Goal: Task Accomplishment & Management: Manage account settings

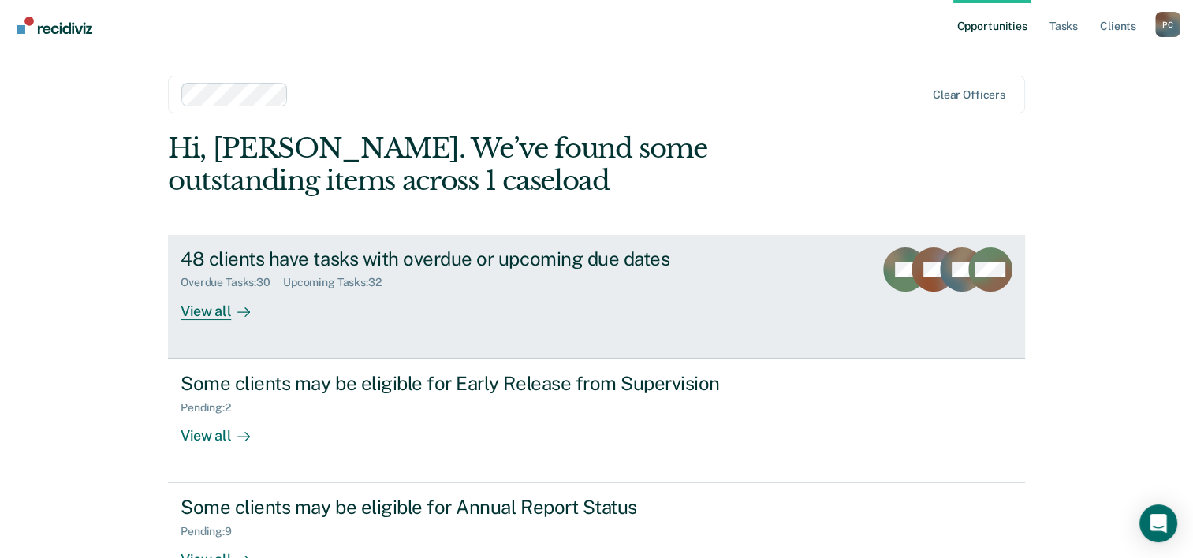
click at [555, 270] on div "Overdue Tasks : 30 Upcoming Tasks : 32" at bounding box center [457, 280] width 553 height 20
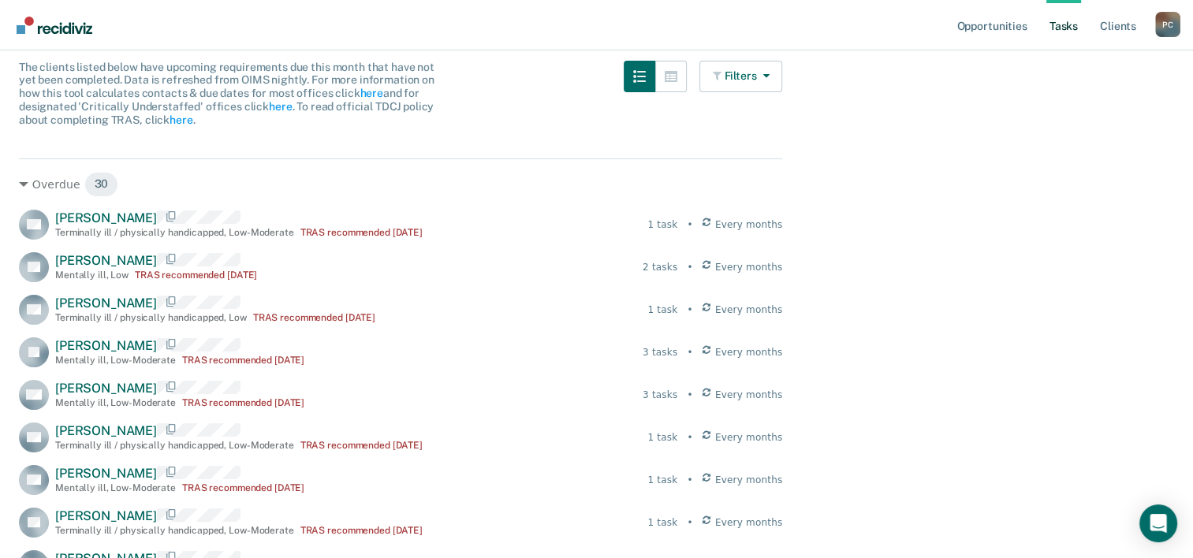
scroll to position [149, 0]
click at [26, 184] on icon at bounding box center [23, 185] width 9 height 5
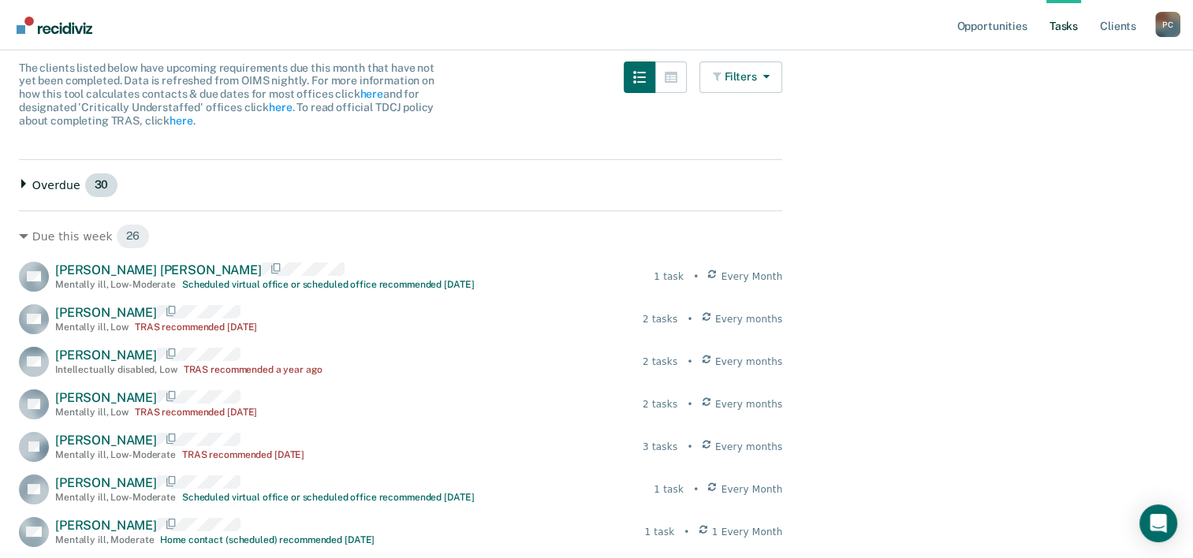
click at [26, 184] on icon at bounding box center [23, 183] width 9 height 9
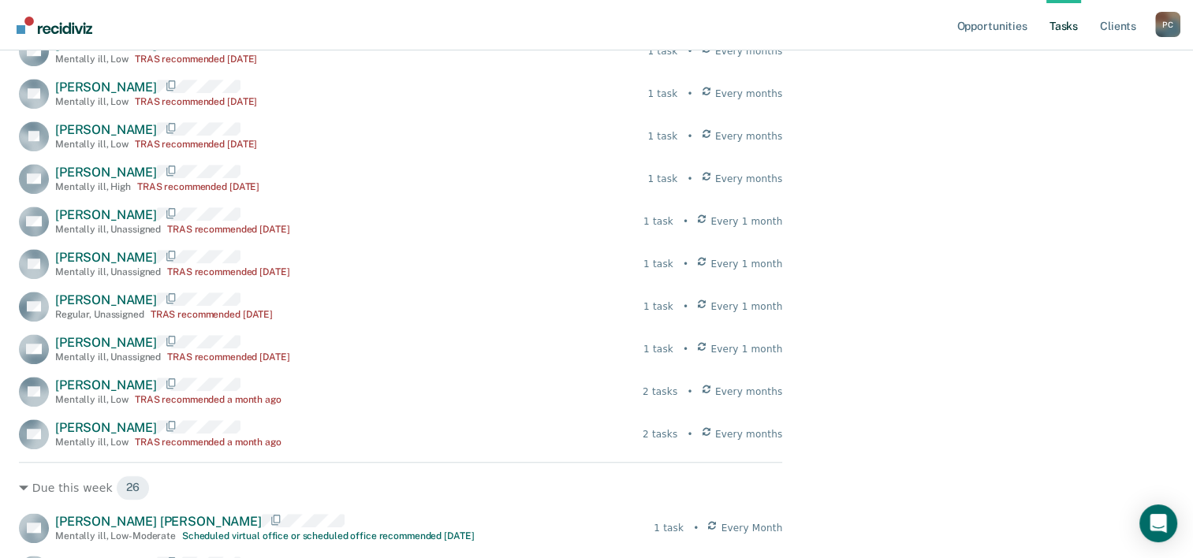
scroll to position [1132, 0]
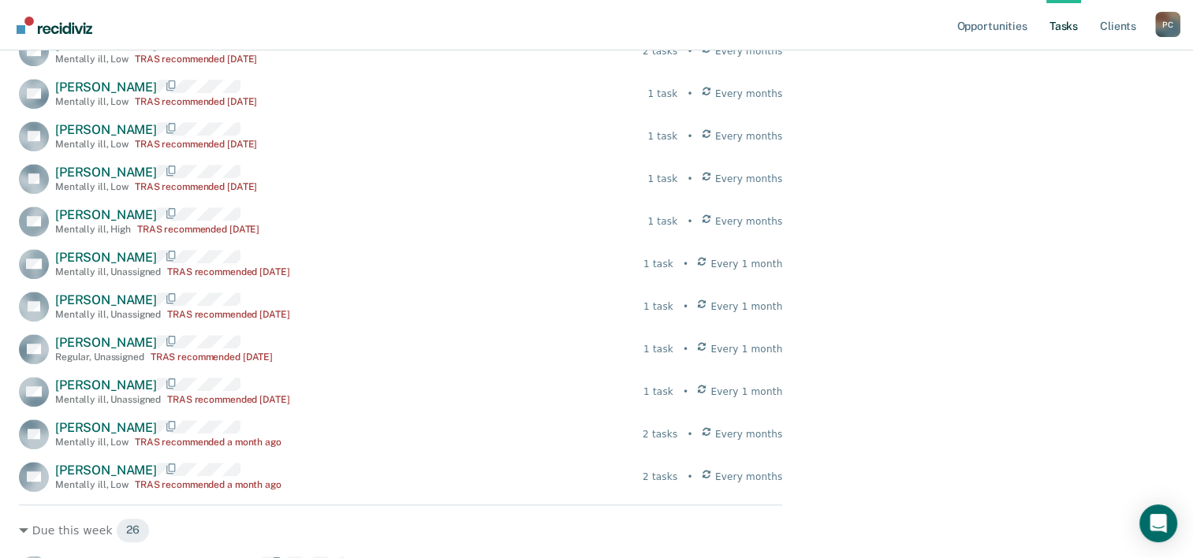
click at [75, 29] on img "Go to Recidiviz Home" at bounding box center [55, 25] width 76 height 17
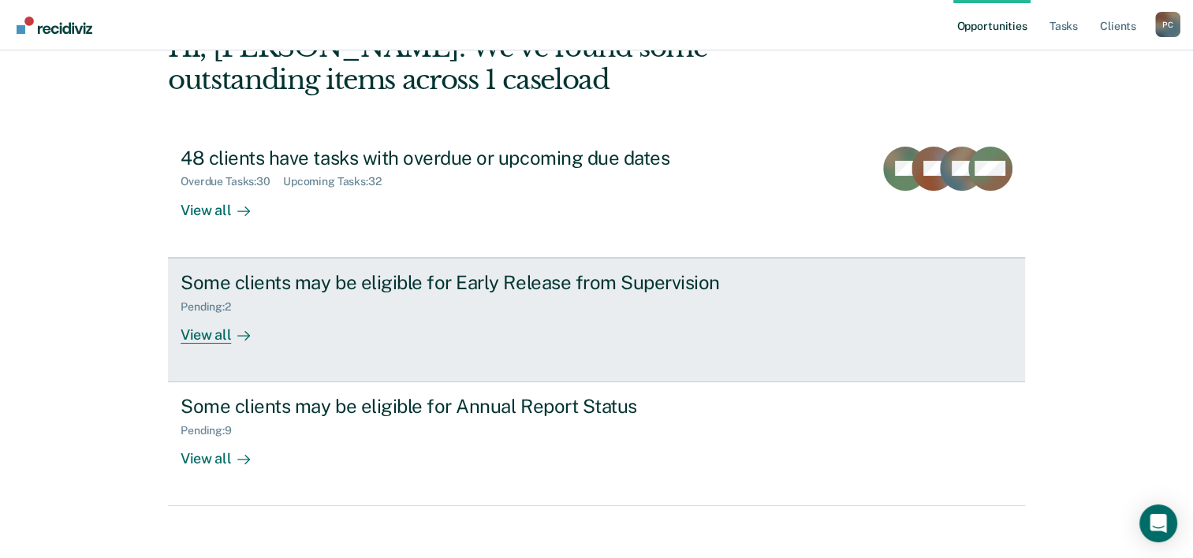
scroll to position [111, 0]
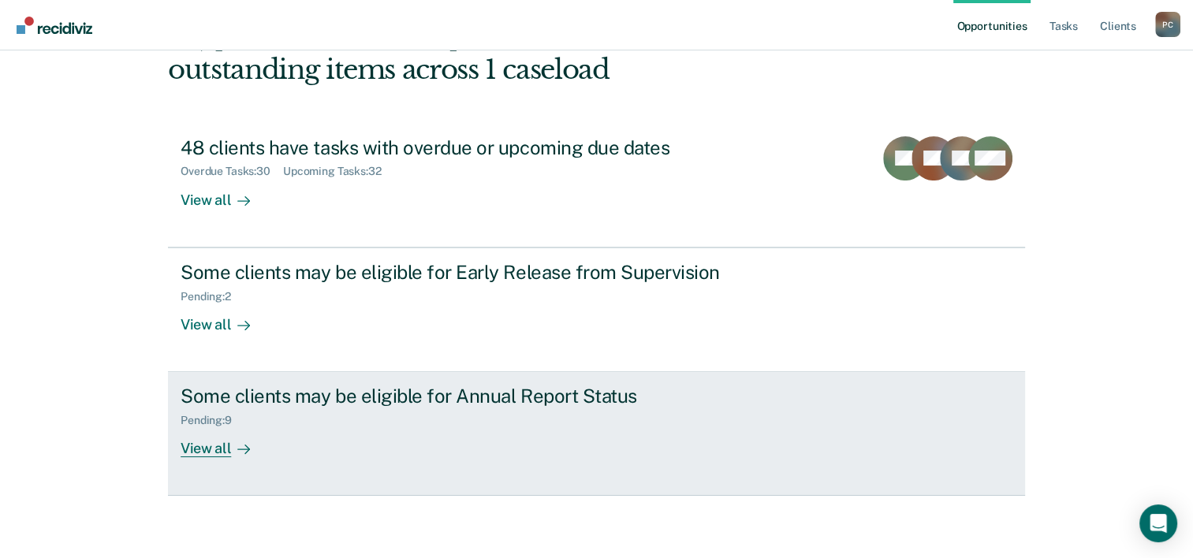
click at [214, 442] on div "View all" at bounding box center [225, 442] width 88 height 31
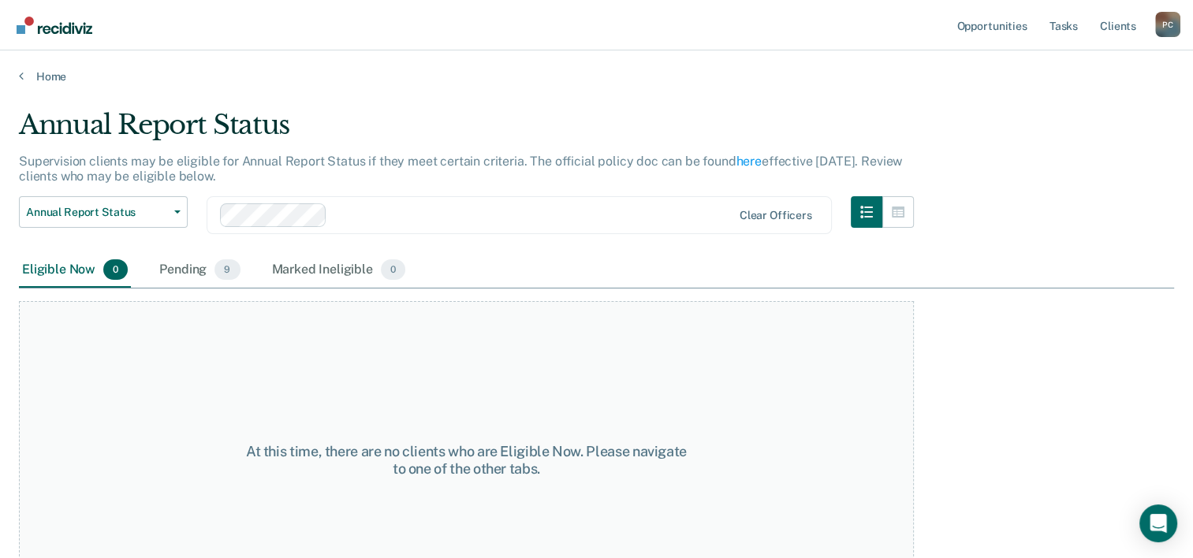
click at [1174, 24] on div "P C" at bounding box center [1167, 24] width 25 height 25
click at [1066, 66] on link "Profile" at bounding box center [1104, 64] width 127 height 13
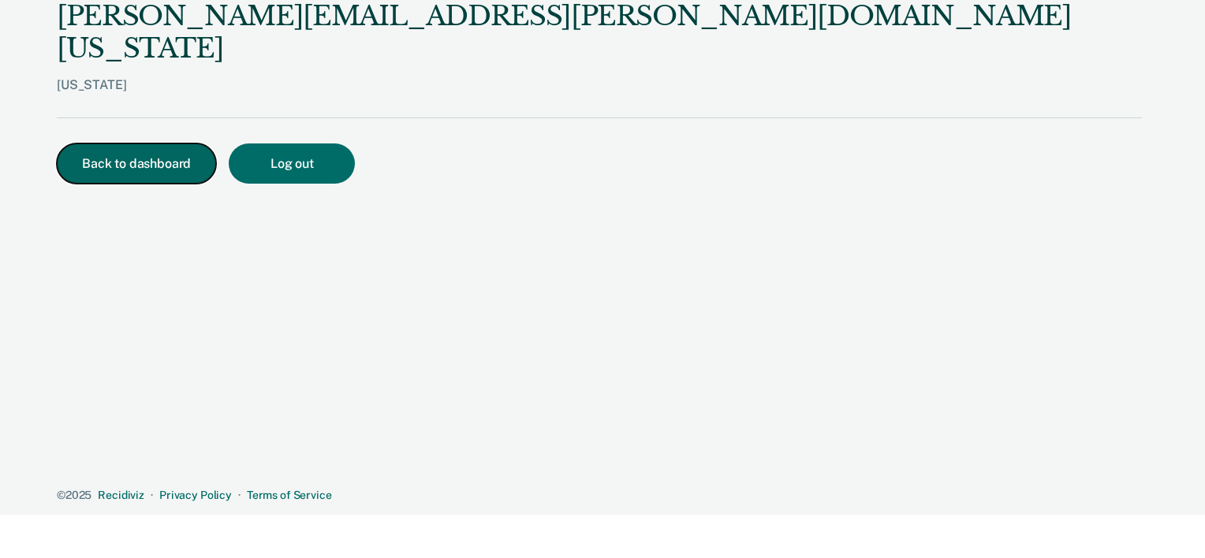
click at [145, 143] on button "Back to dashboard" at bounding box center [136, 163] width 159 height 40
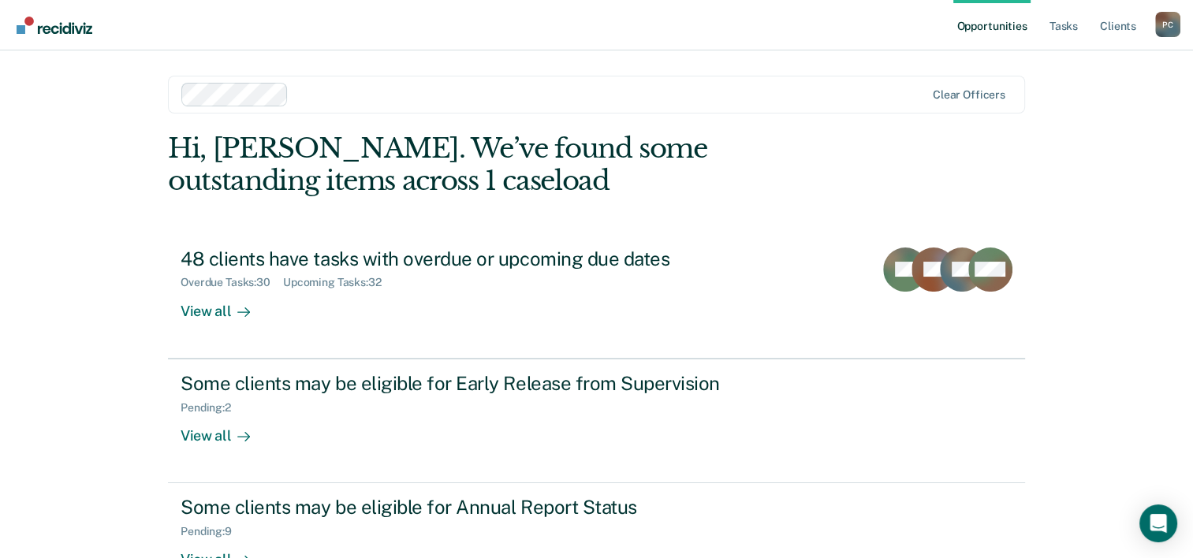
click at [149, 143] on main "Clear officers Hi, [PERSON_NAME]. We’ve found some outstanding items across 1 c…" at bounding box center [596, 341] width 895 height 582
click at [140, 146] on div "Opportunities Tasks Client s [PERSON_NAME] P C Profile How it works Log Out Cle…" at bounding box center [596, 335] width 1193 height 670
click at [1157, 520] on icon "Open Intercom Messenger" at bounding box center [1158, 523] width 18 height 20
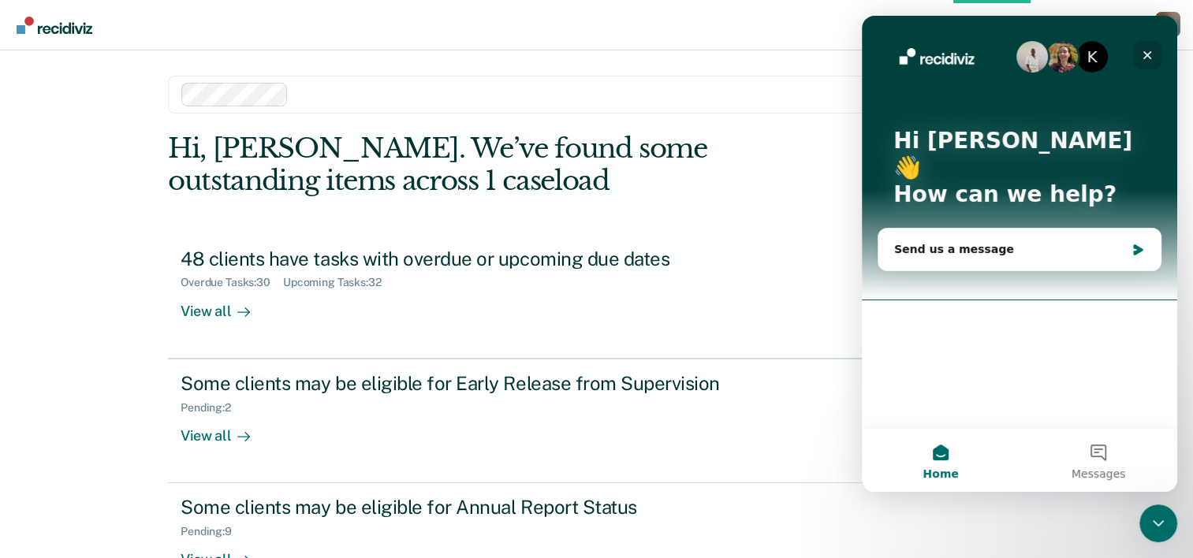
click at [1152, 54] on icon "Close" at bounding box center [1147, 55] width 13 height 13
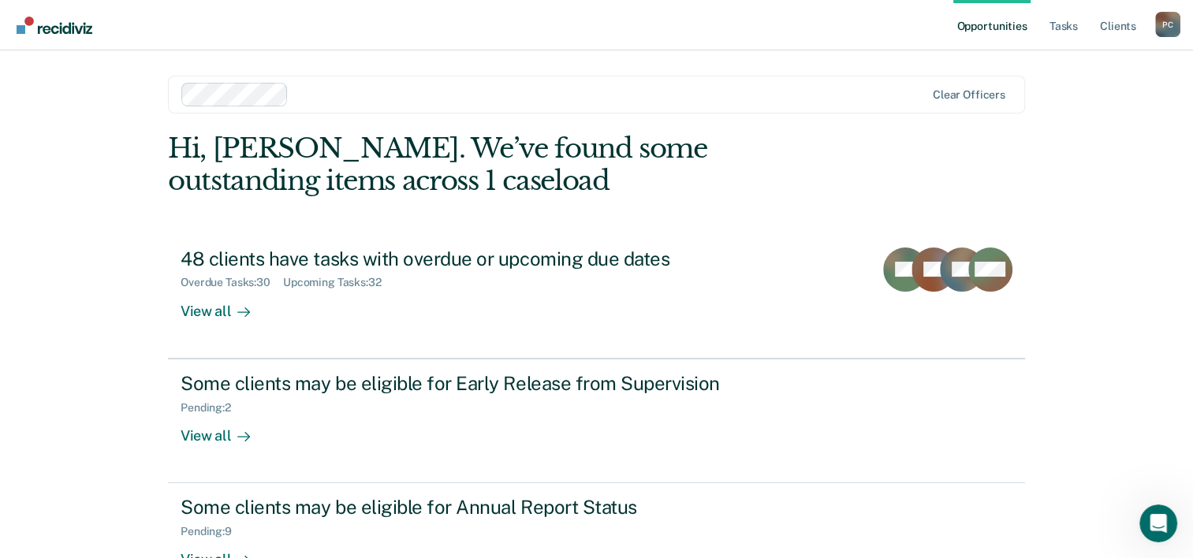
click at [1149, 54] on div "Opportunities Tasks Client s [PERSON_NAME] P C Profile How it works Log Out Cle…" at bounding box center [596, 335] width 1193 height 670
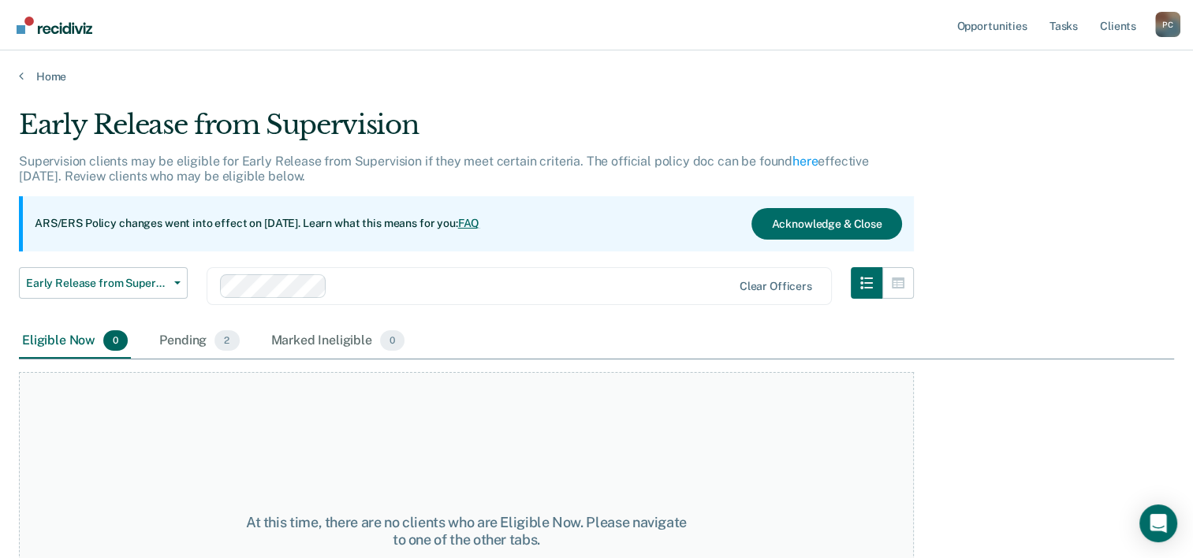
click at [64, 22] on img "Go to Recidiviz Home" at bounding box center [55, 25] width 76 height 17
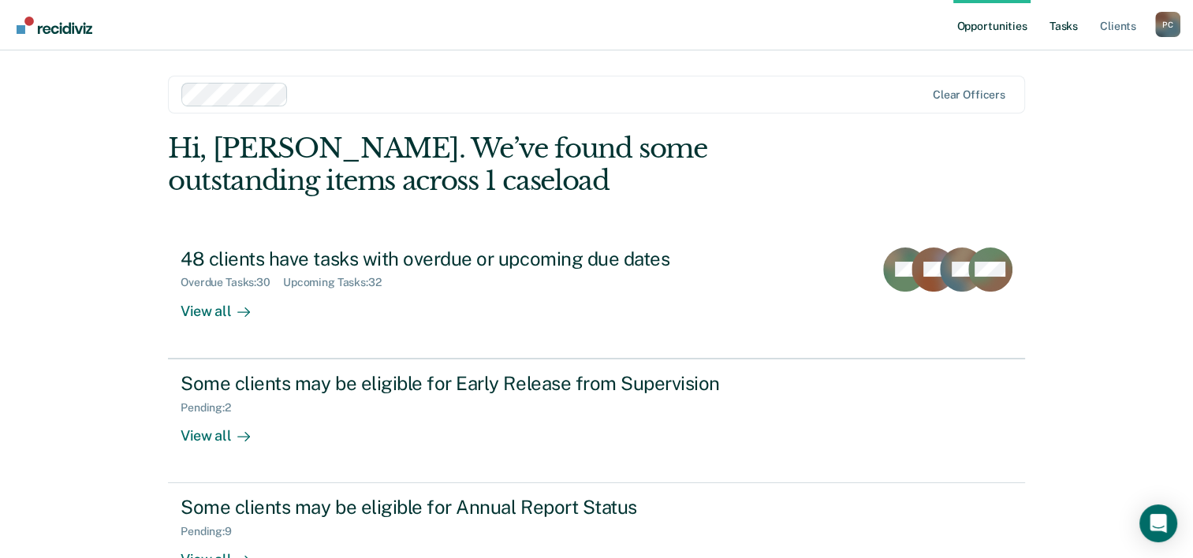
click at [1068, 25] on link "Tasks" at bounding box center [1063, 25] width 35 height 50
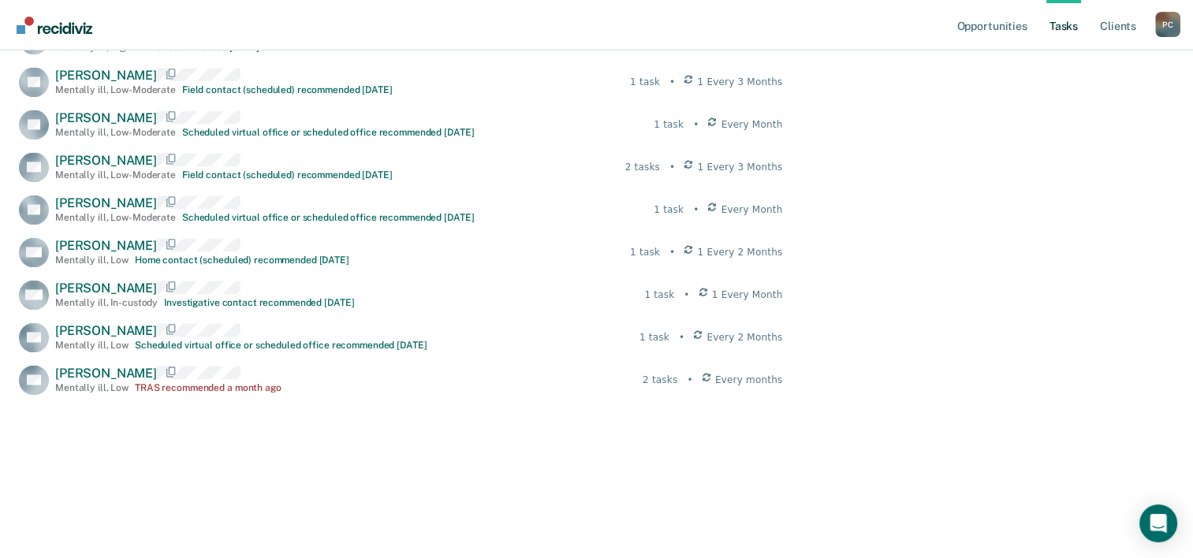
scroll to position [2392, 0]
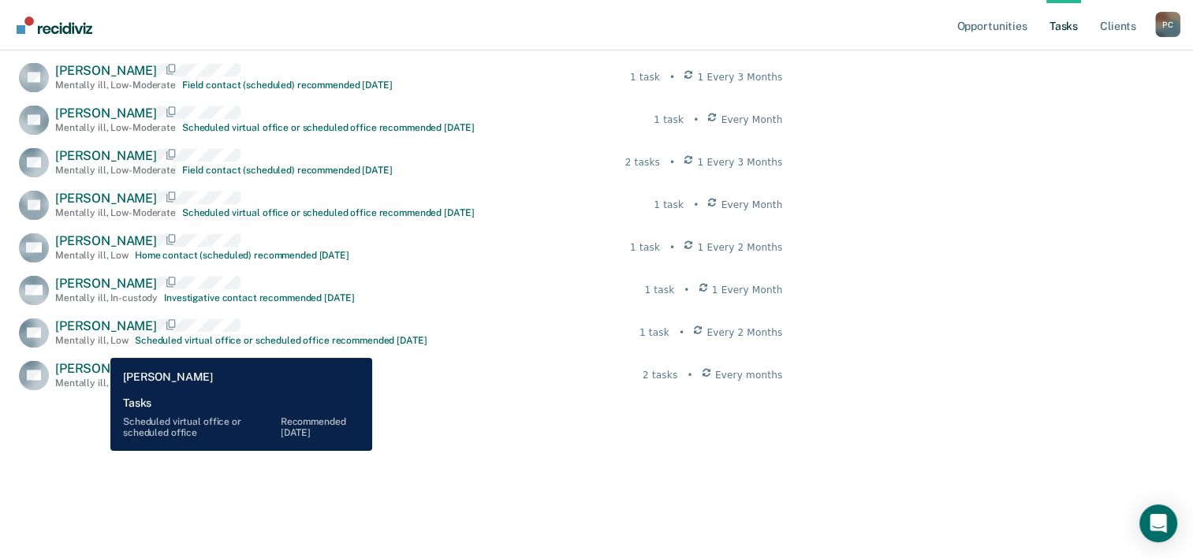
click at [99, 333] on span "[PERSON_NAME]" at bounding box center [106, 325] width 102 height 15
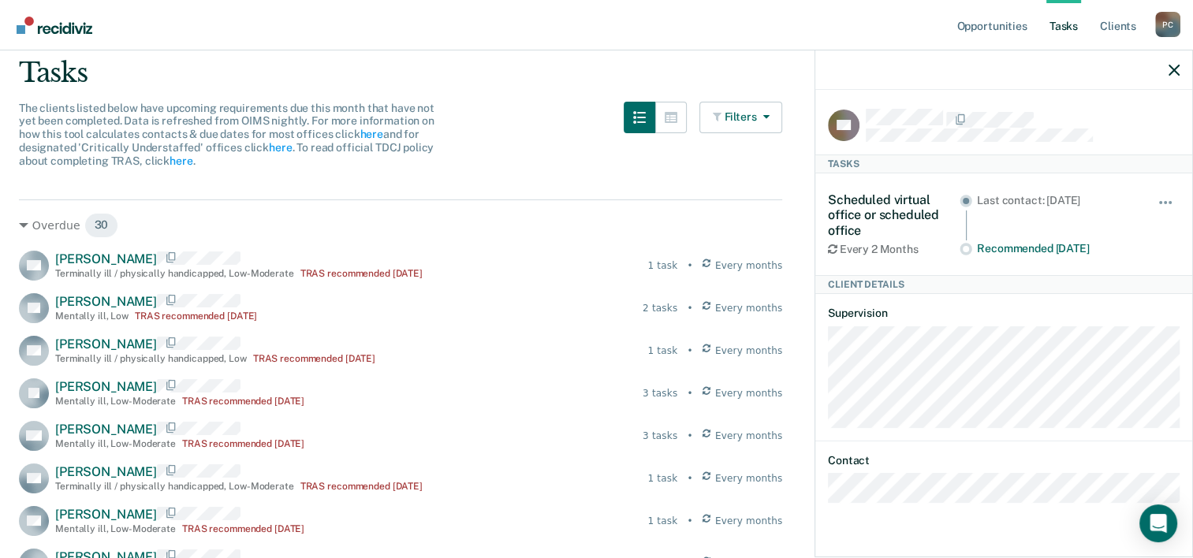
scroll to position [0, 0]
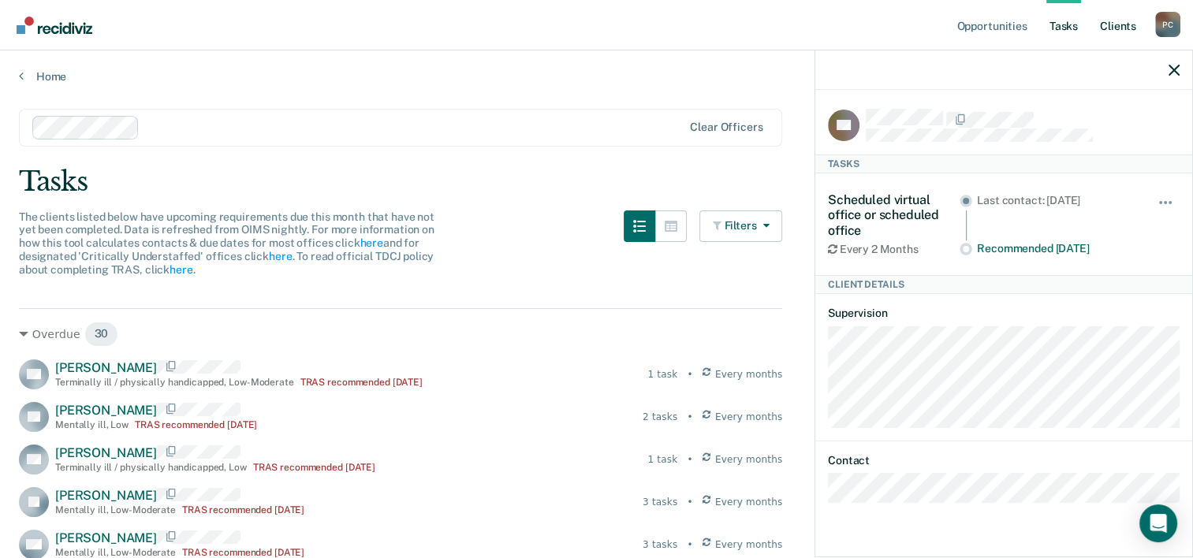
click at [1119, 21] on link "Client s" at bounding box center [1118, 25] width 43 height 50
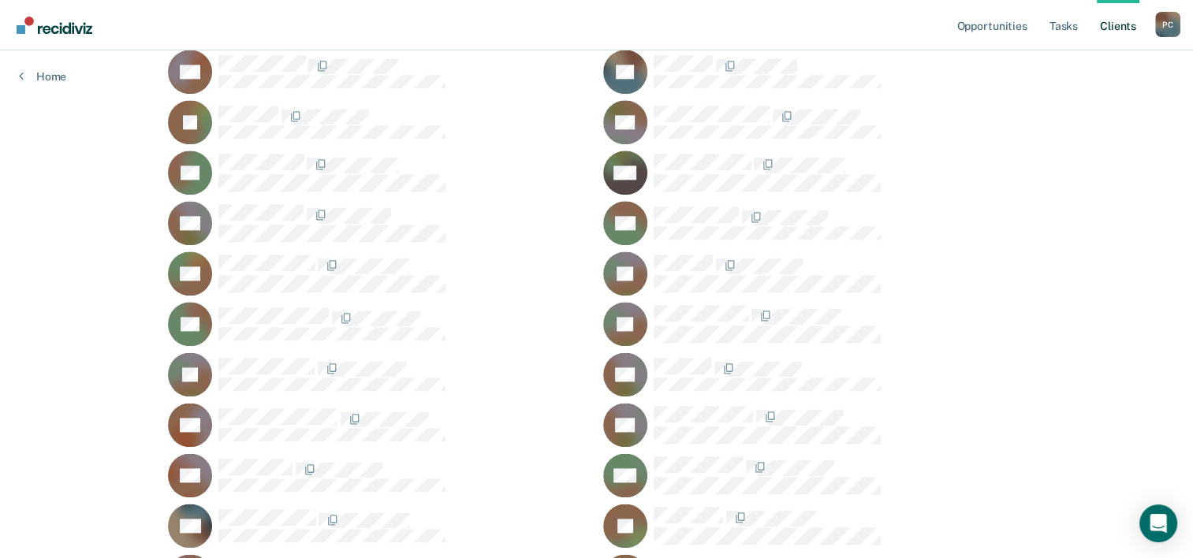
scroll to position [1916, 0]
click at [924, 456] on div at bounding box center [838, 466] width 371 height 20
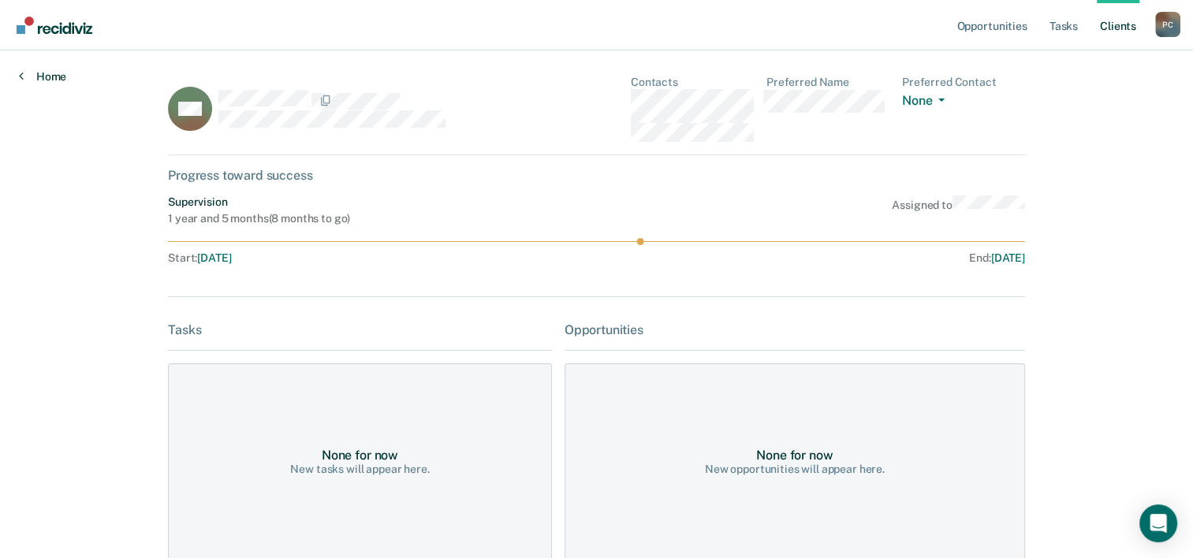
click at [46, 79] on link "Home" at bounding box center [42, 76] width 47 height 14
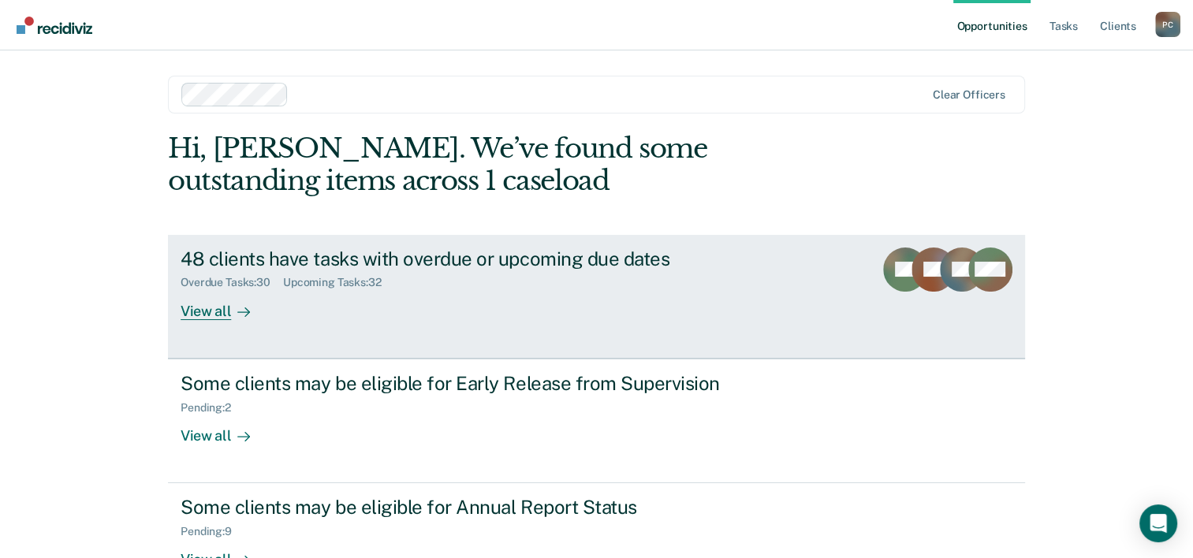
click at [402, 255] on div "48 clients have tasks with overdue or upcoming due dates" at bounding box center [457, 259] width 553 height 23
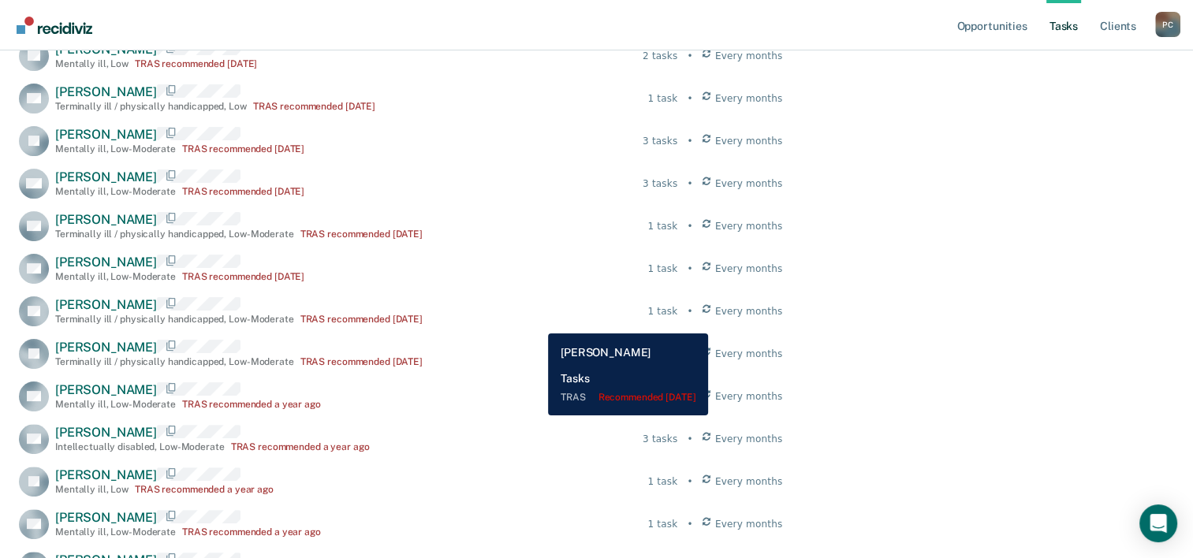
scroll to position [362, 0]
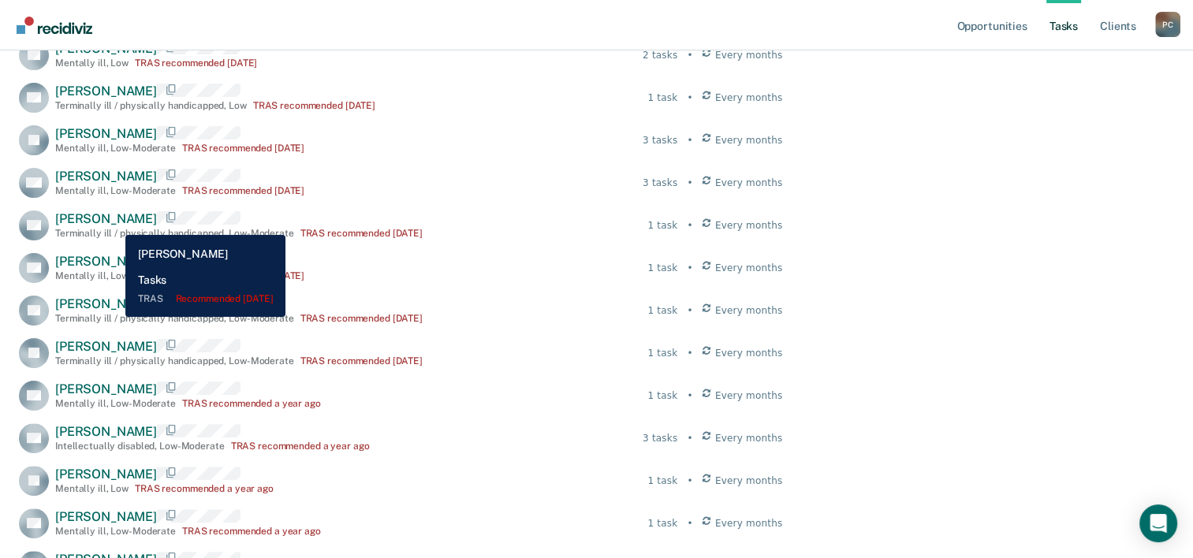
click at [114, 222] on span "[PERSON_NAME]" at bounding box center [106, 218] width 102 height 15
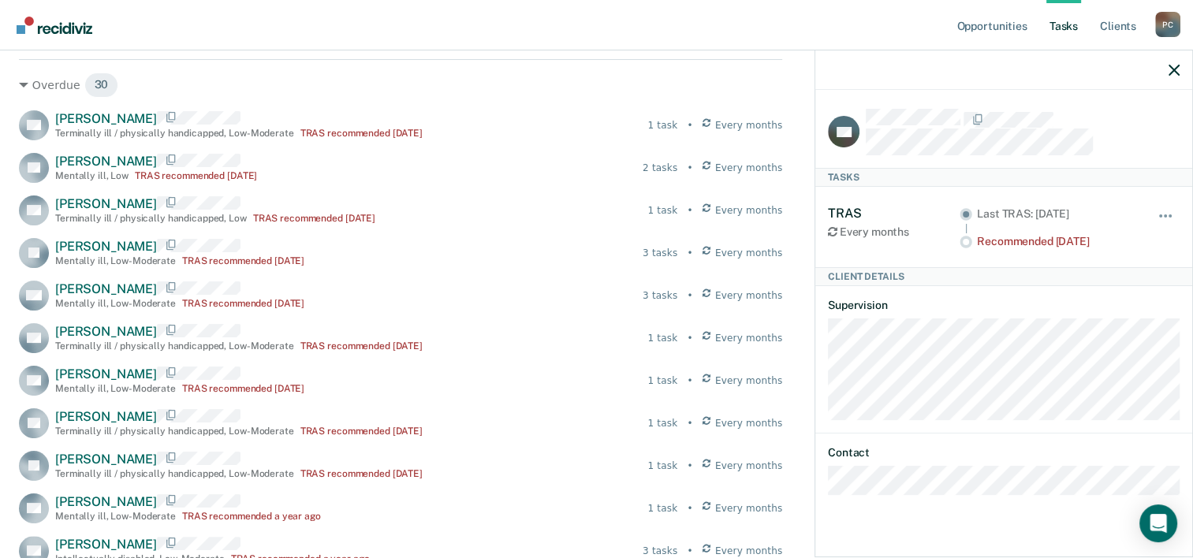
scroll to position [248, 0]
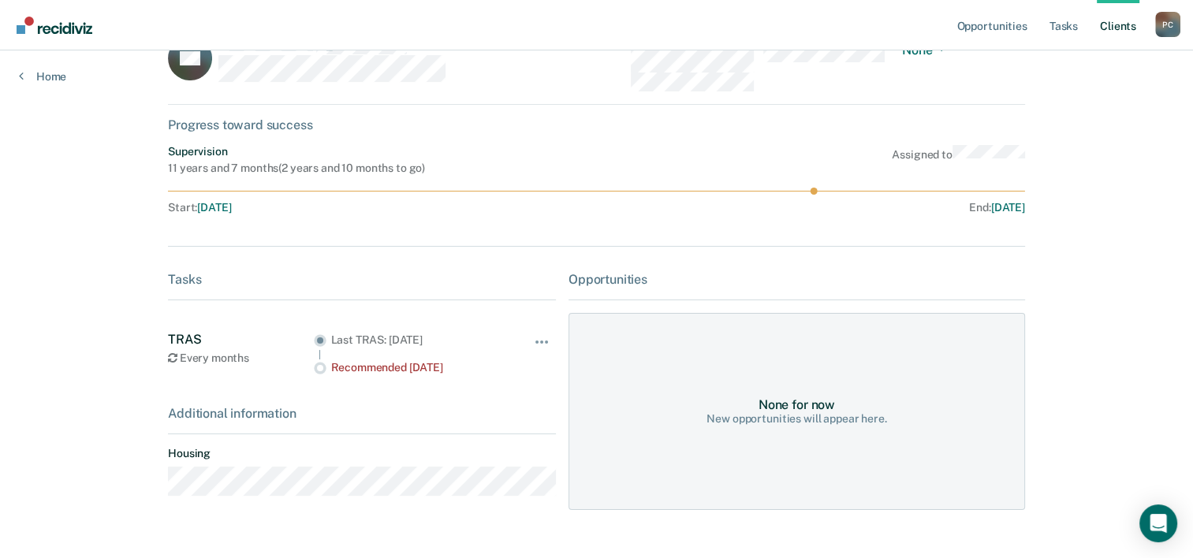
scroll to position [84, 0]
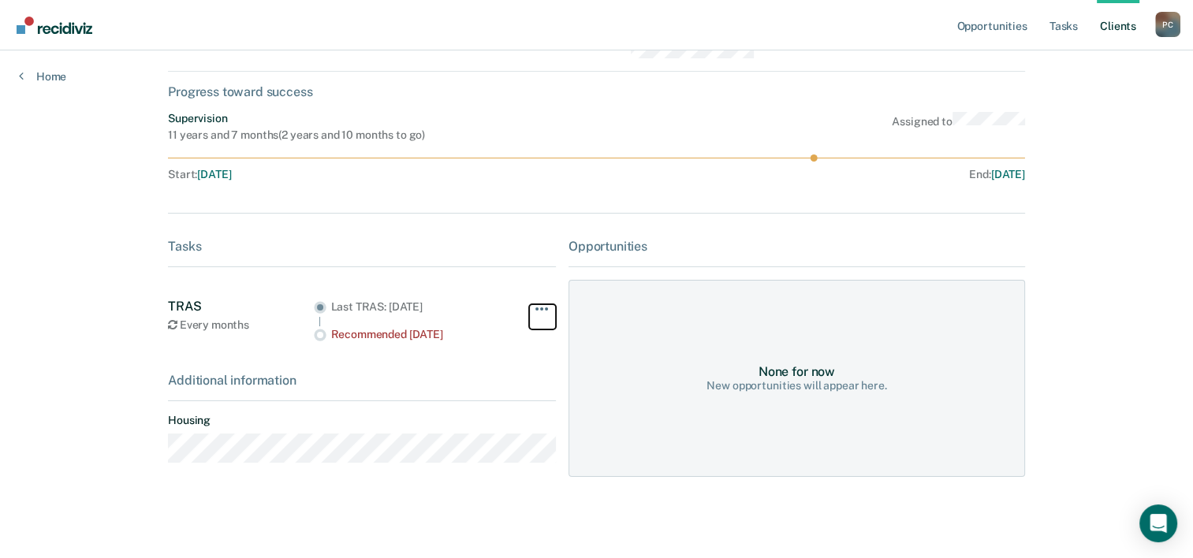
click at [531, 316] on button "button" at bounding box center [542, 316] width 27 height 25
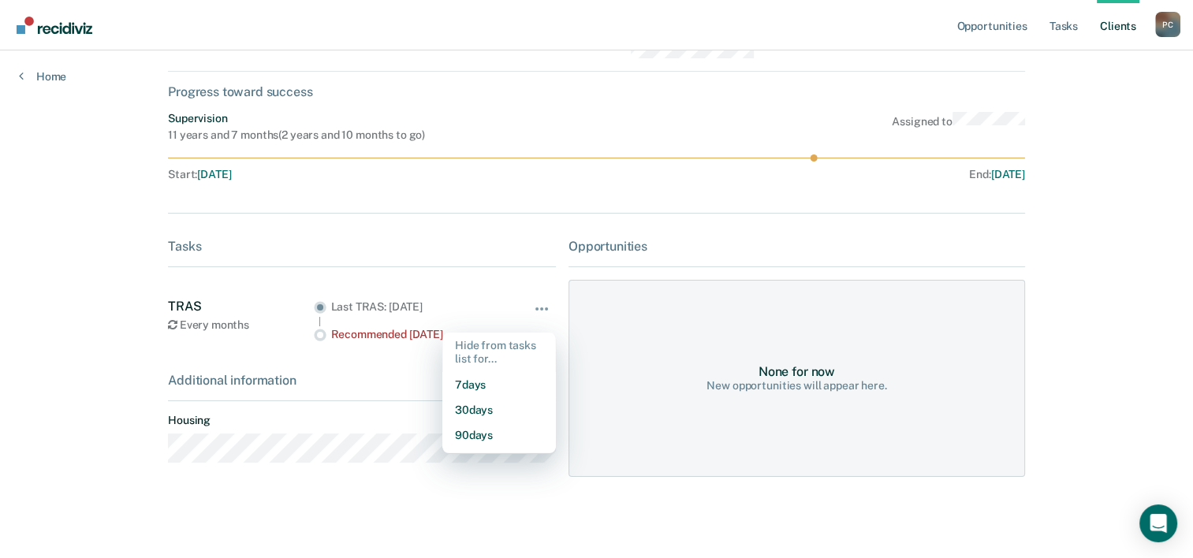
click at [467, 243] on div "Tasks" at bounding box center [362, 246] width 388 height 15
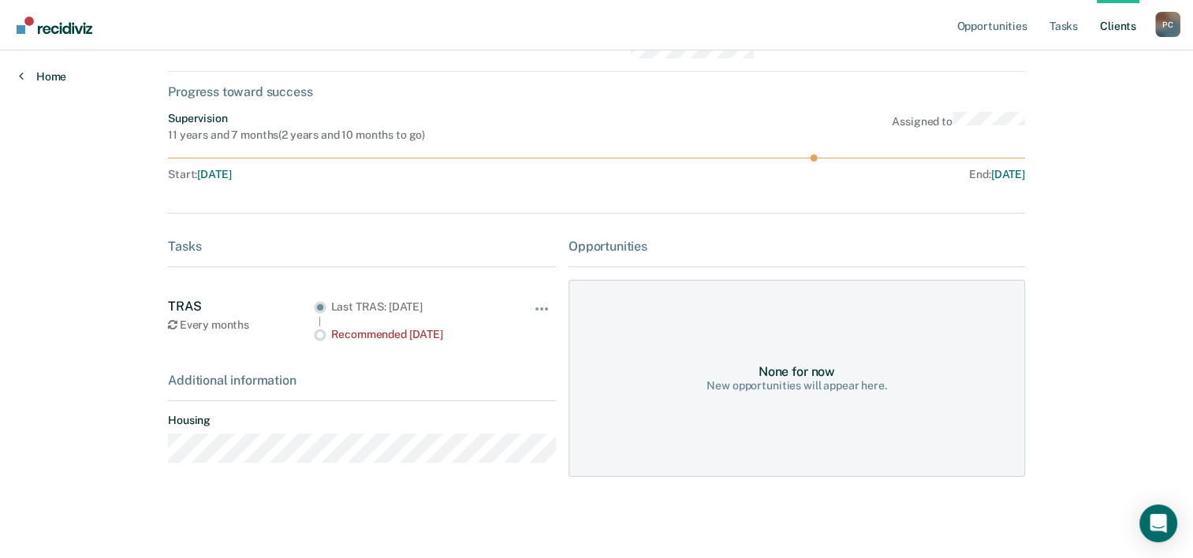
click at [48, 76] on link "Home" at bounding box center [42, 76] width 47 height 14
